Goal: Information Seeking & Learning: Learn about a topic

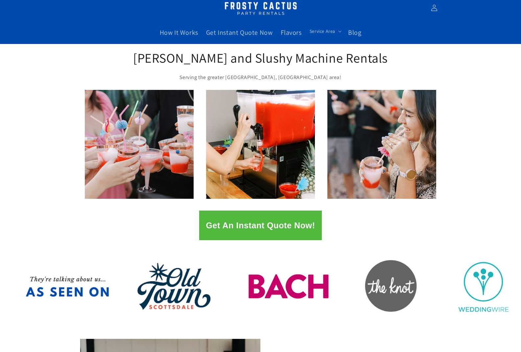
scroll to position [33, 0]
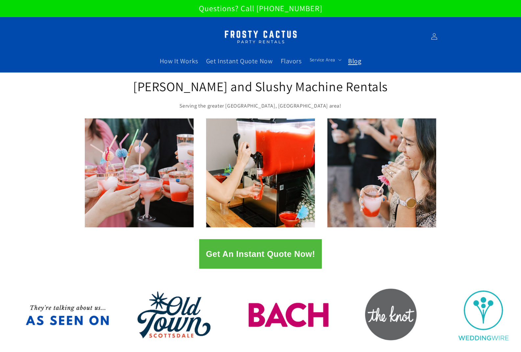
click at [354, 65] on link "Blog" at bounding box center [354, 61] width 21 height 16
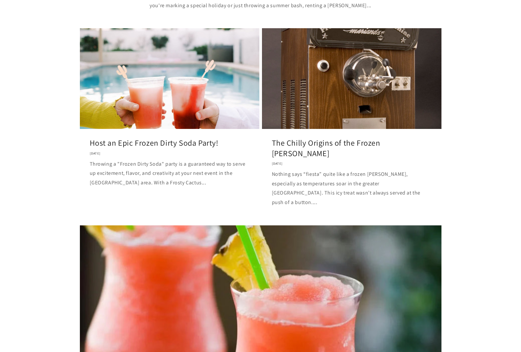
scroll to position [296, 0]
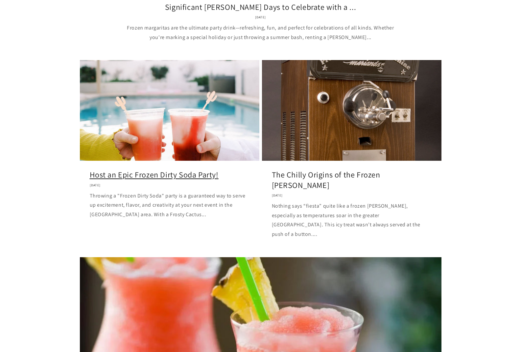
click at [113, 170] on link "Host an Epic Frozen Dirty Soda Party!" at bounding box center [170, 175] width 160 height 10
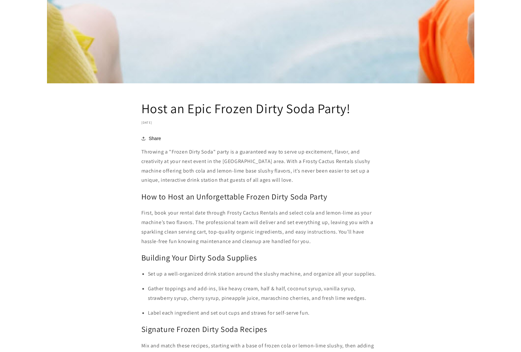
scroll to position [624, 0]
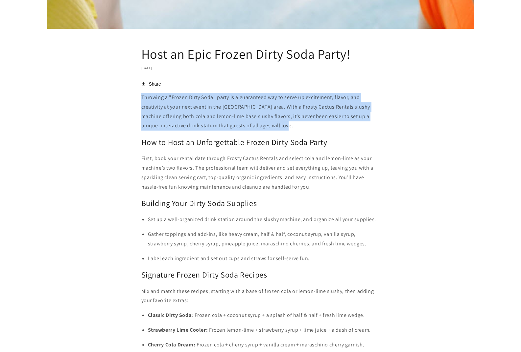
drag, startPoint x: 284, startPoint y: 127, endPoint x: 142, endPoint y: 99, distance: 145.3
click at [142, 99] on p "Throwing a "Frozen Dirty Soda" party is a guaranteed way to serve up excitement…" at bounding box center [260, 112] width 238 height 38
copy p "Throwing a "Frozen Dirty Soda" party is a guaranteed way to serve up excitement…"
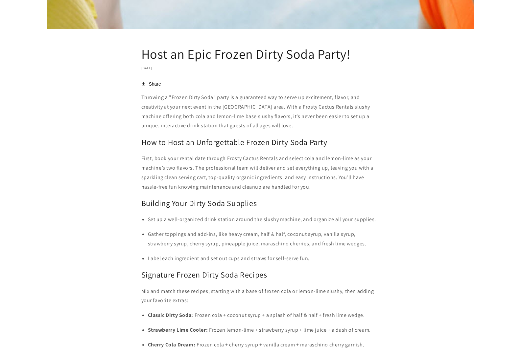
click at [182, 159] on p "First, book your rental date through Frosty Cactus Rentals and select cola and …" at bounding box center [260, 173] width 238 height 38
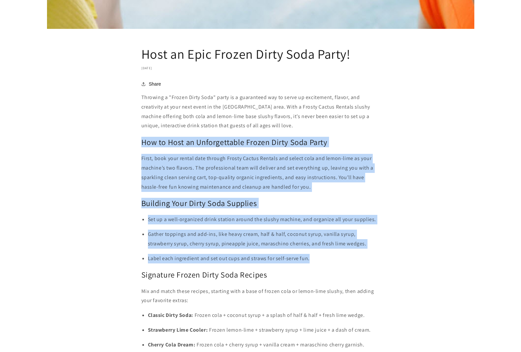
drag, startPoint x: 143, startPoint y: 144, endPoint x: 335, endPoint y: 262, distance: 226.0
click at [335, 262] on div "Throwing a "Frozen Dirty Soda" party is a guaranteed way to serve up excitement…" at bounding box center [260, 303] width 238 height 421
copy div "How to Host an Unforgettable Frozen Dirty Soda Party First, book your rental da…"
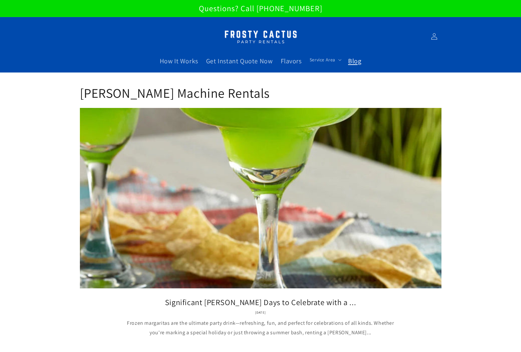
scroll to position [296, 0]
